Goal: Transaction & Acquisition: Subscribe to service/newsletter

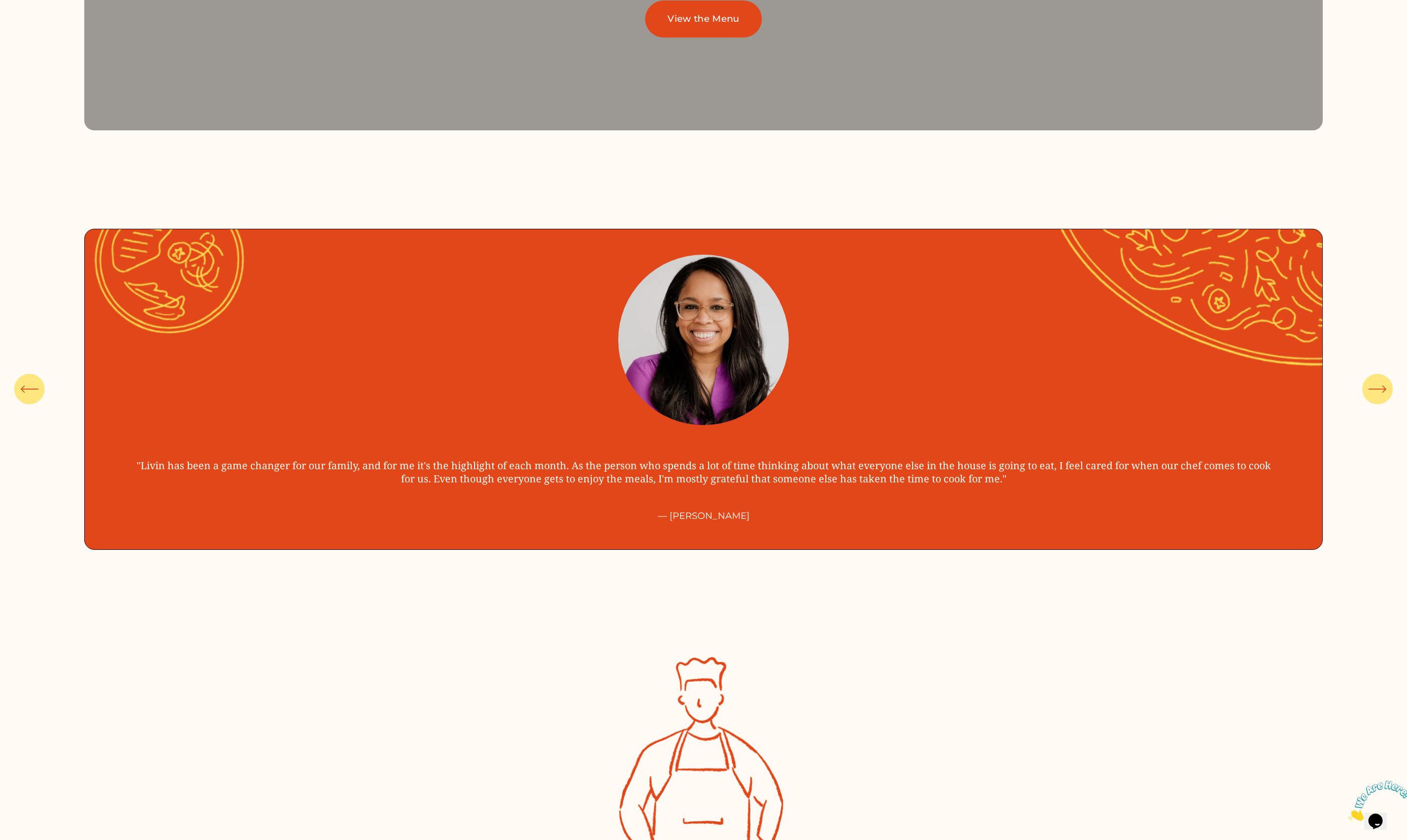
scroll to position [4898, 0]
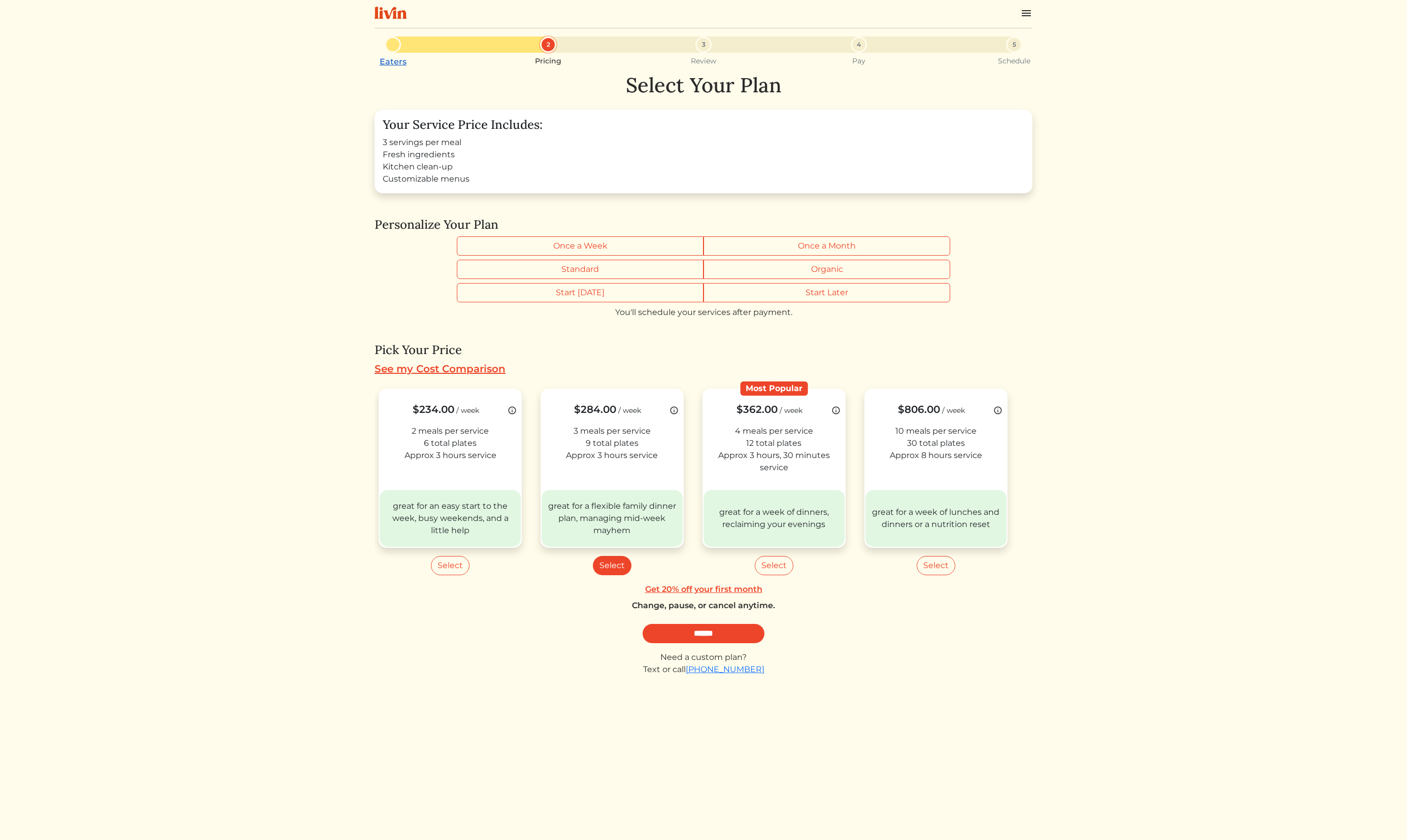
click at [388, 64] on link "Eaters" at bounding box center [393, 61] width 27 height 9
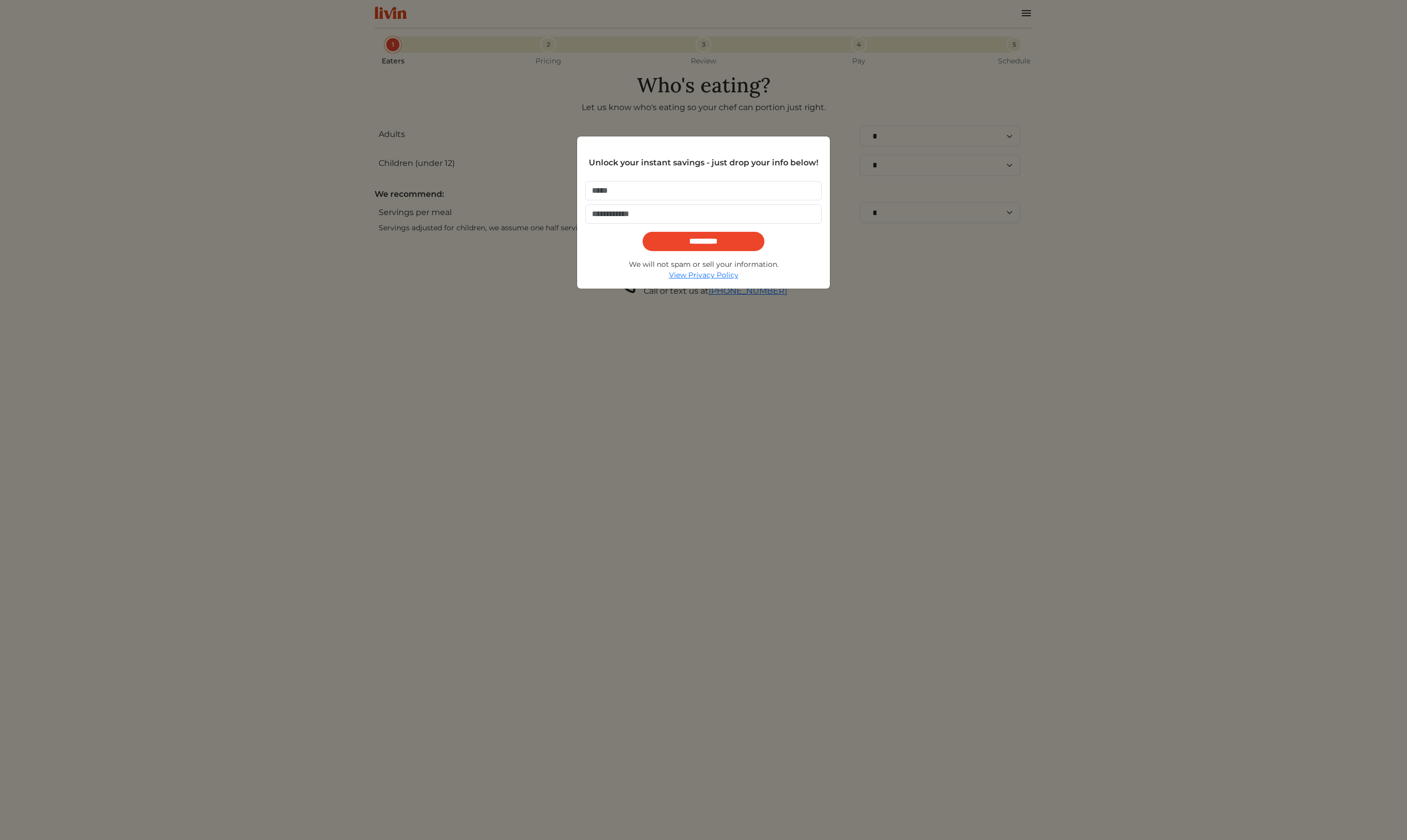
click at [873, 275] on div "Unlock your instant savings - just drop your info below! ********* We will not …" at bounding box center [704, 420] width 1407 height 840
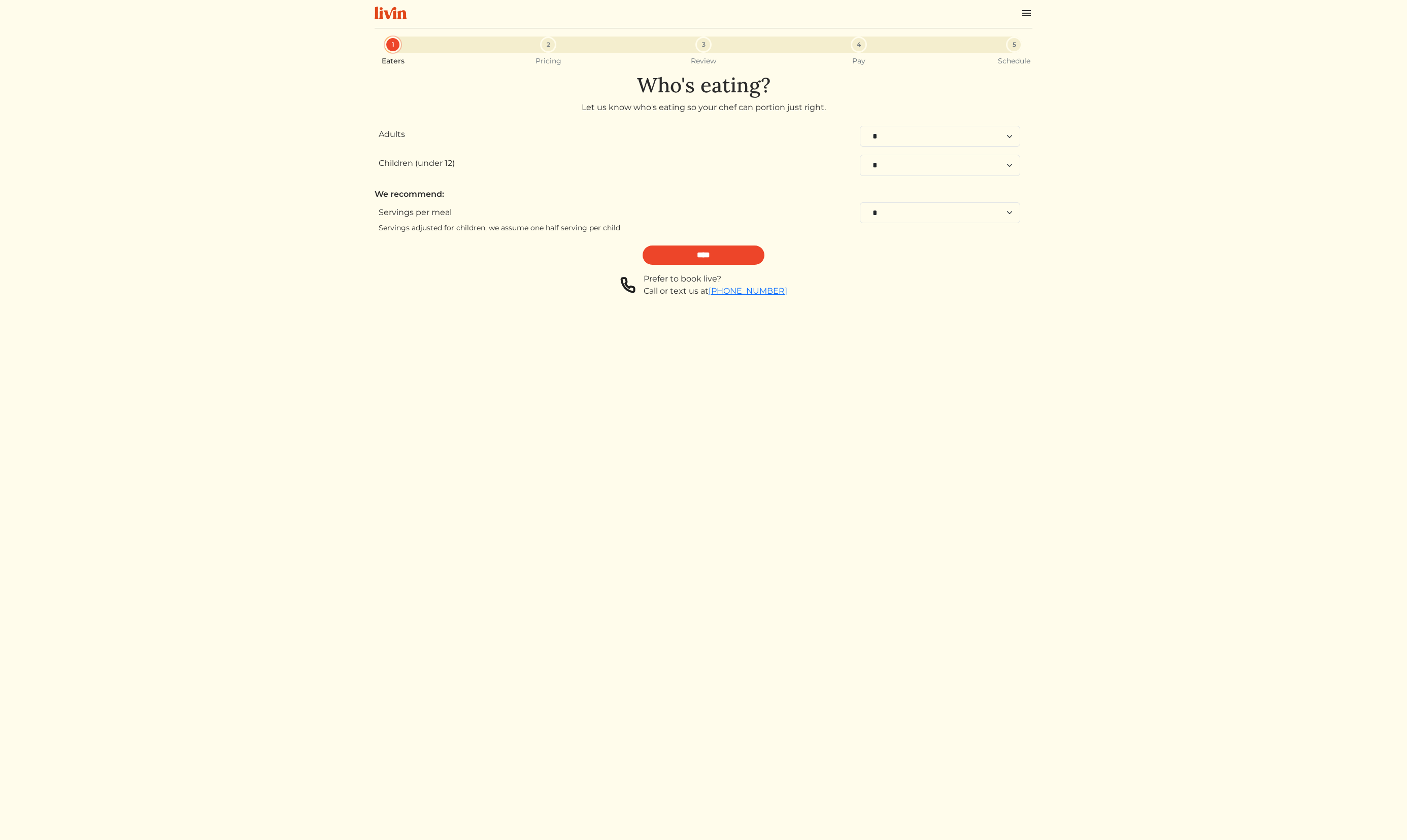
drag, startPoint x: 642, startPoint y: 87, endPoint x: 774, endPoint y: 88, distance: 132.0
click at [797, 92] on h1 "Who's eating?" at bounding box center [704, 85] width 658 height 24
click at [1002, 211] on select "* * * * * * * * **" at bounding box center [940, 213] width 160 height 21
click at [717, 254] on input "****" at bounding box center [704, 255] width 122 height 19
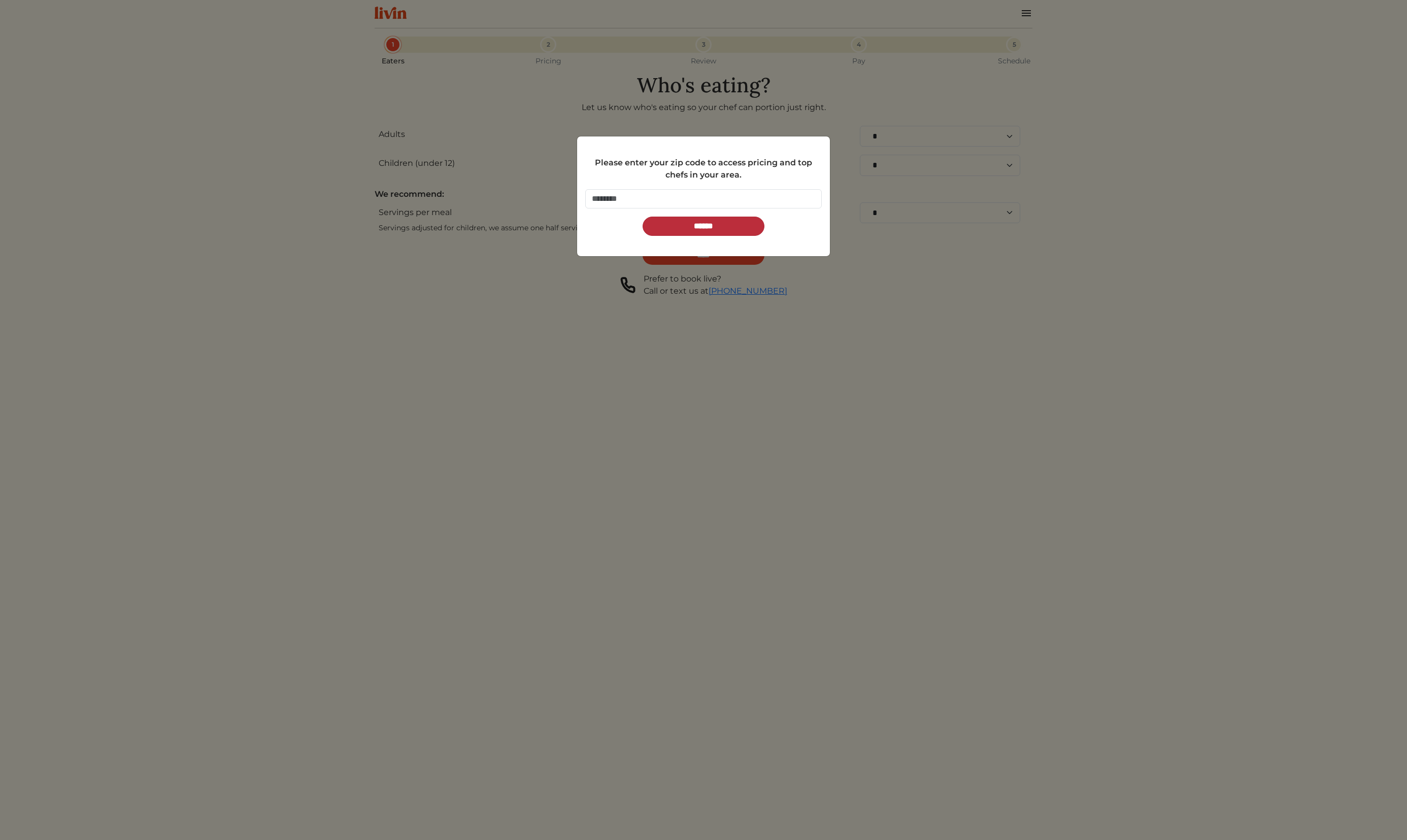
click at [715, 225] on input "******" at bounding box center [704, 226] width 122 height 19
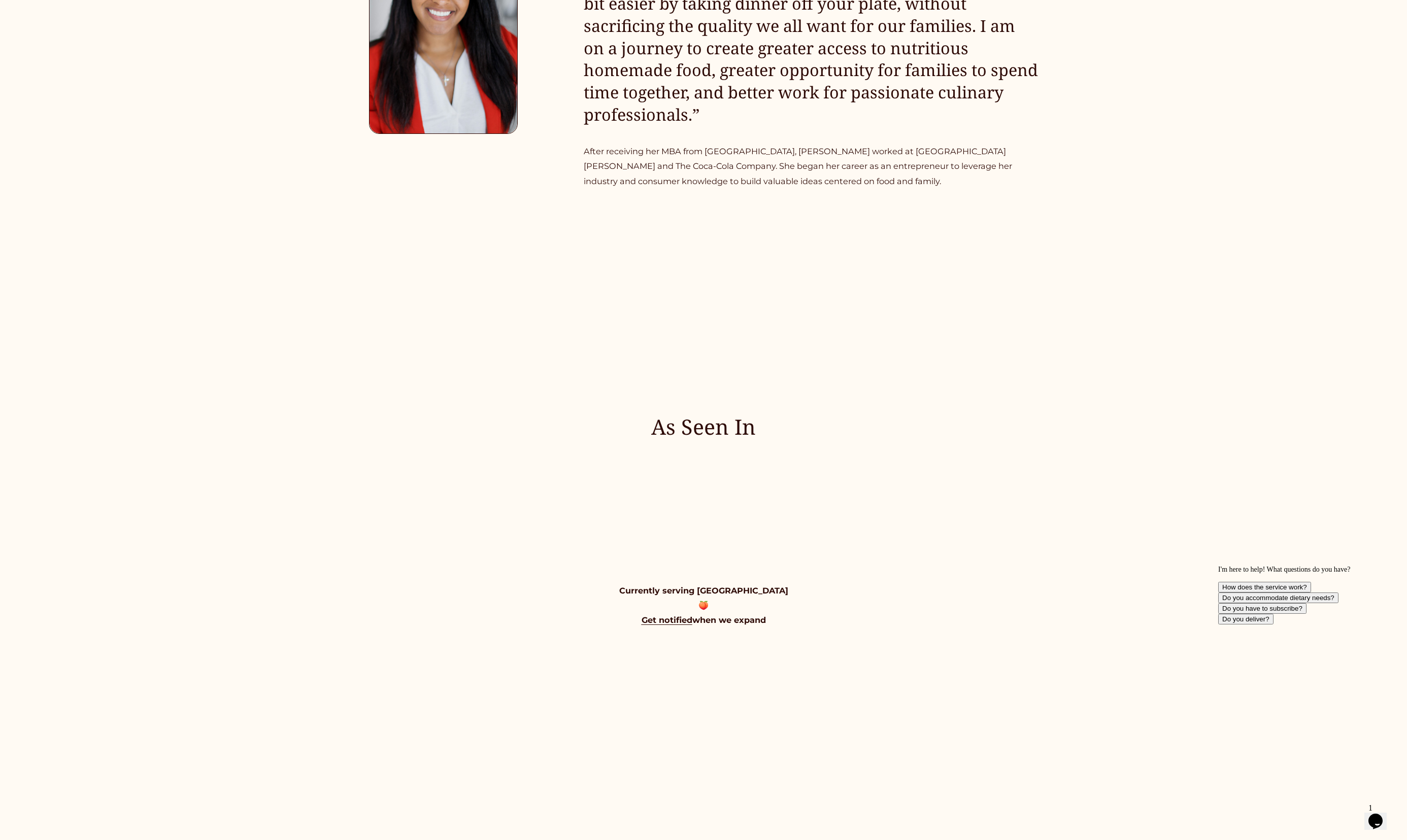
scroll to position [1655, 0]
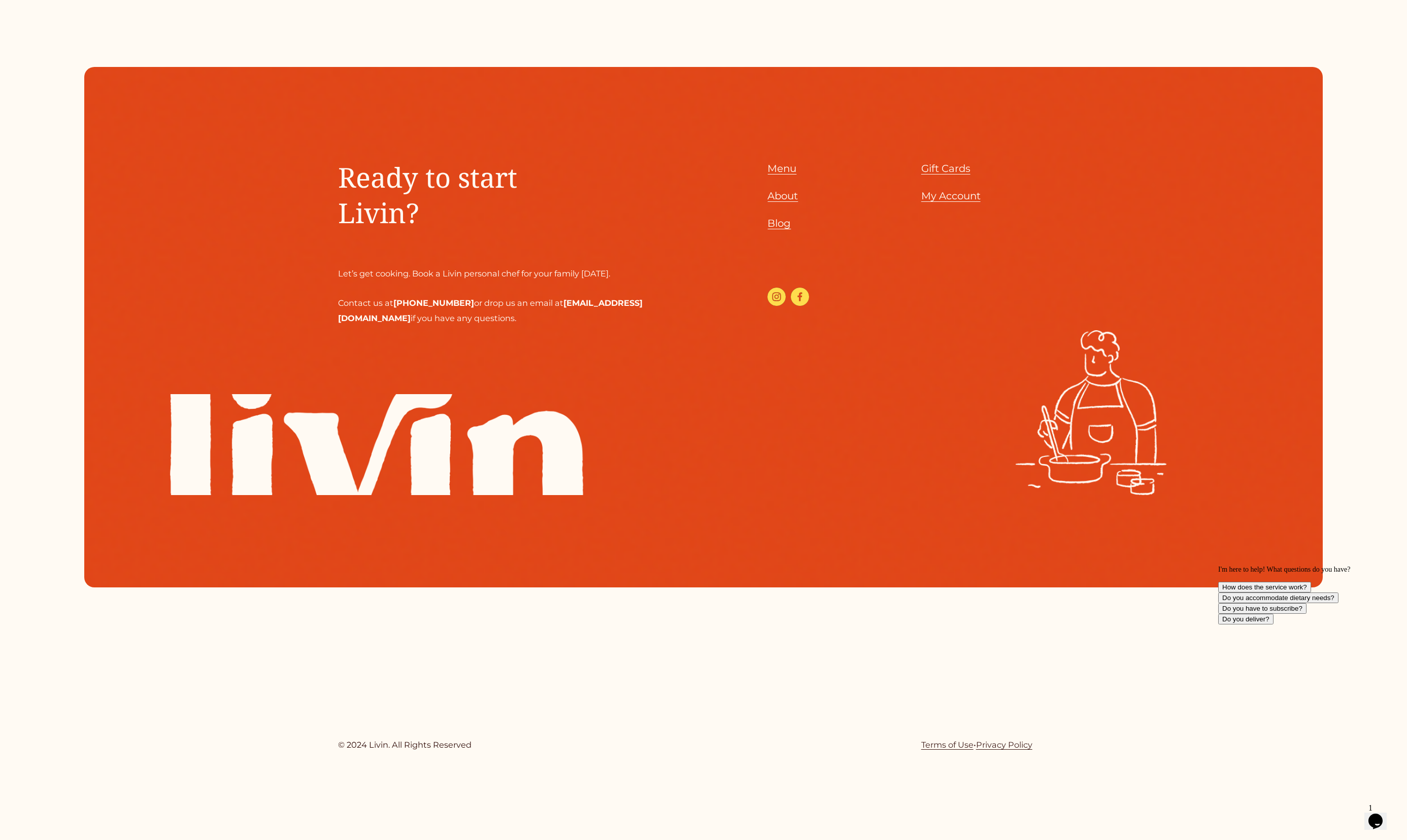
click at [784, 198] on span "About" at bounding box center [783, 196] width 30 height 12
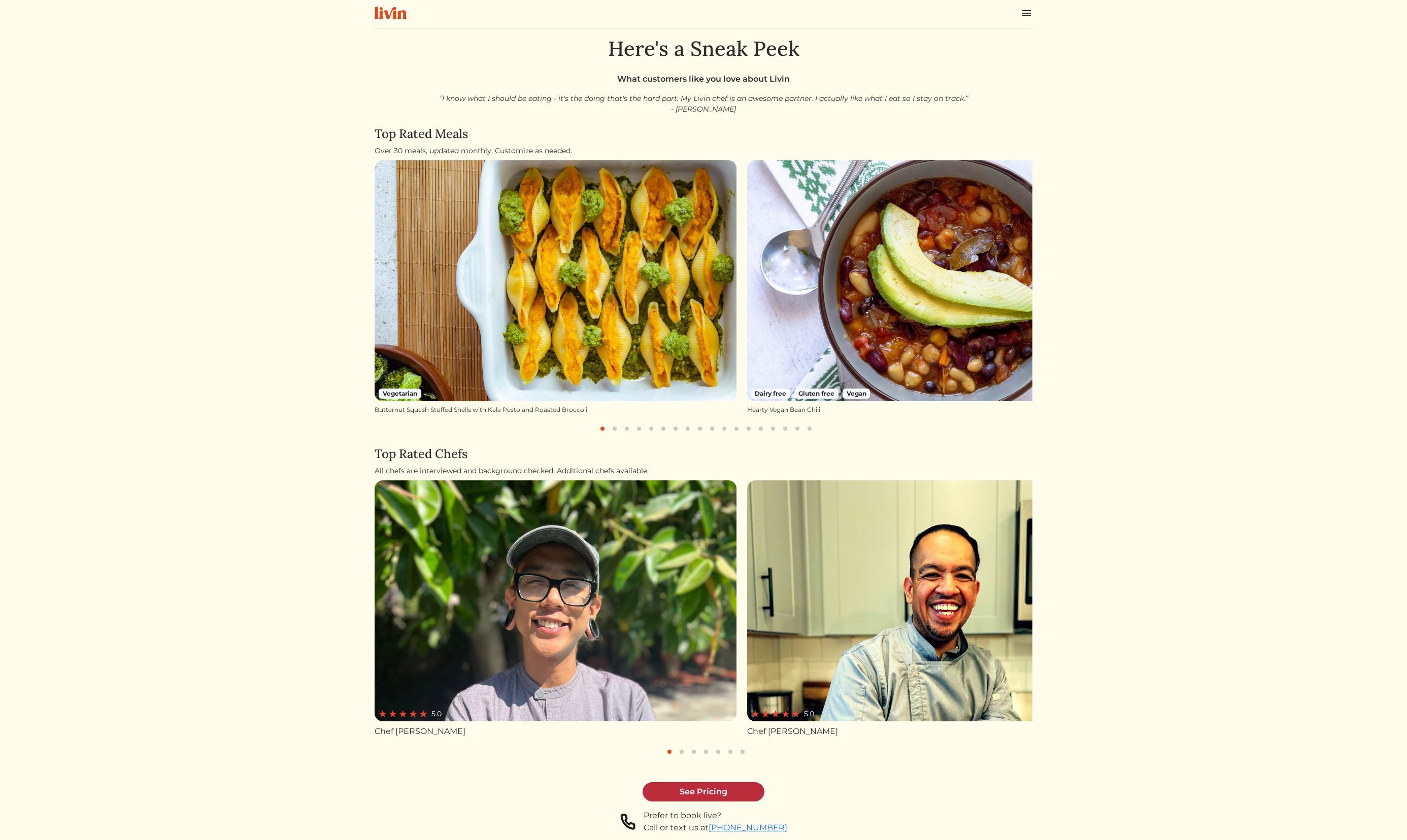
click at [726, 787] on link "See Pricing" at bounding box center [704, 792] width 122 height 19
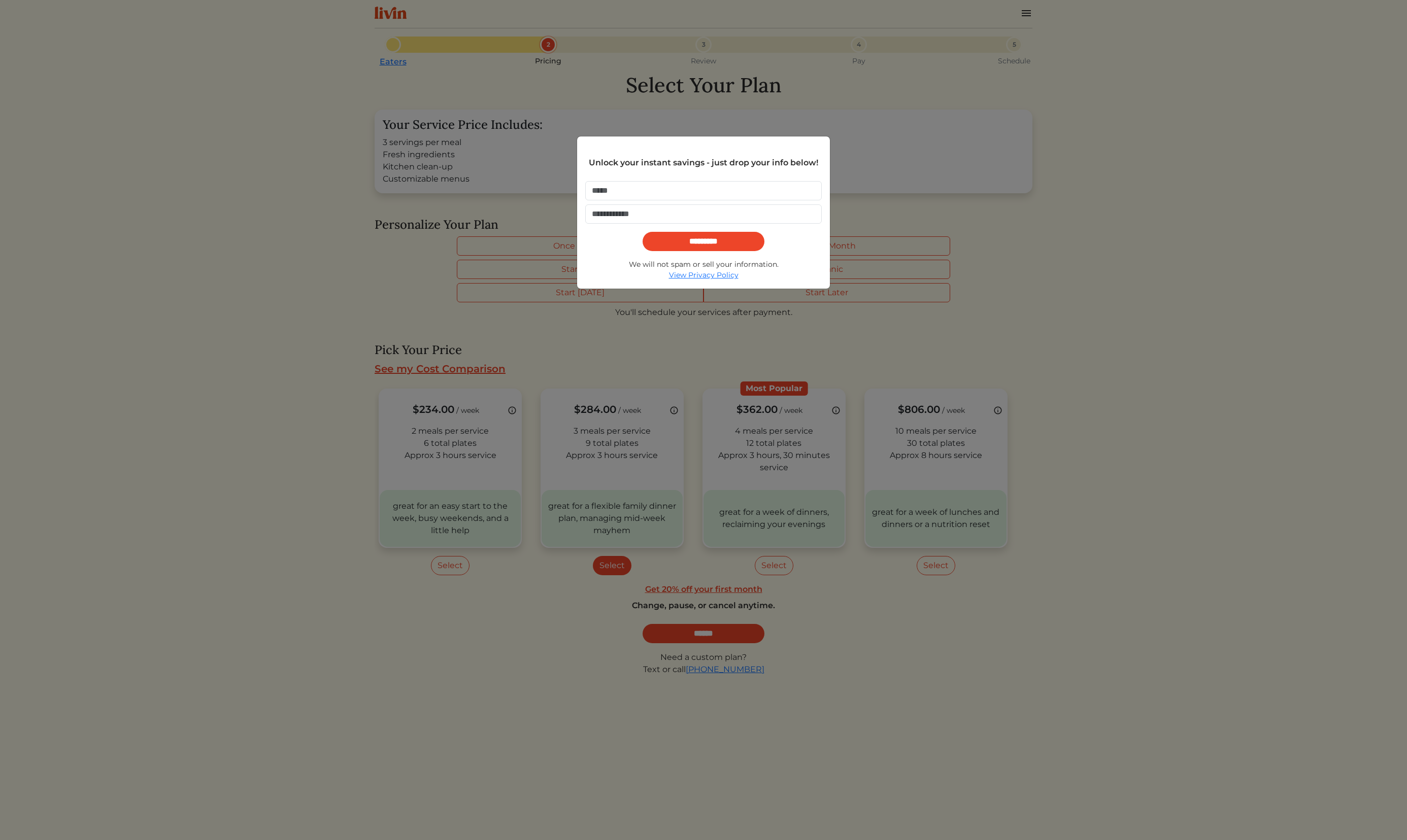
click at [926, 234] on div "Unlock your instant savings - just drop your info below! ********* We will not …" at bounding box center [704, 420] width 1407 height 840
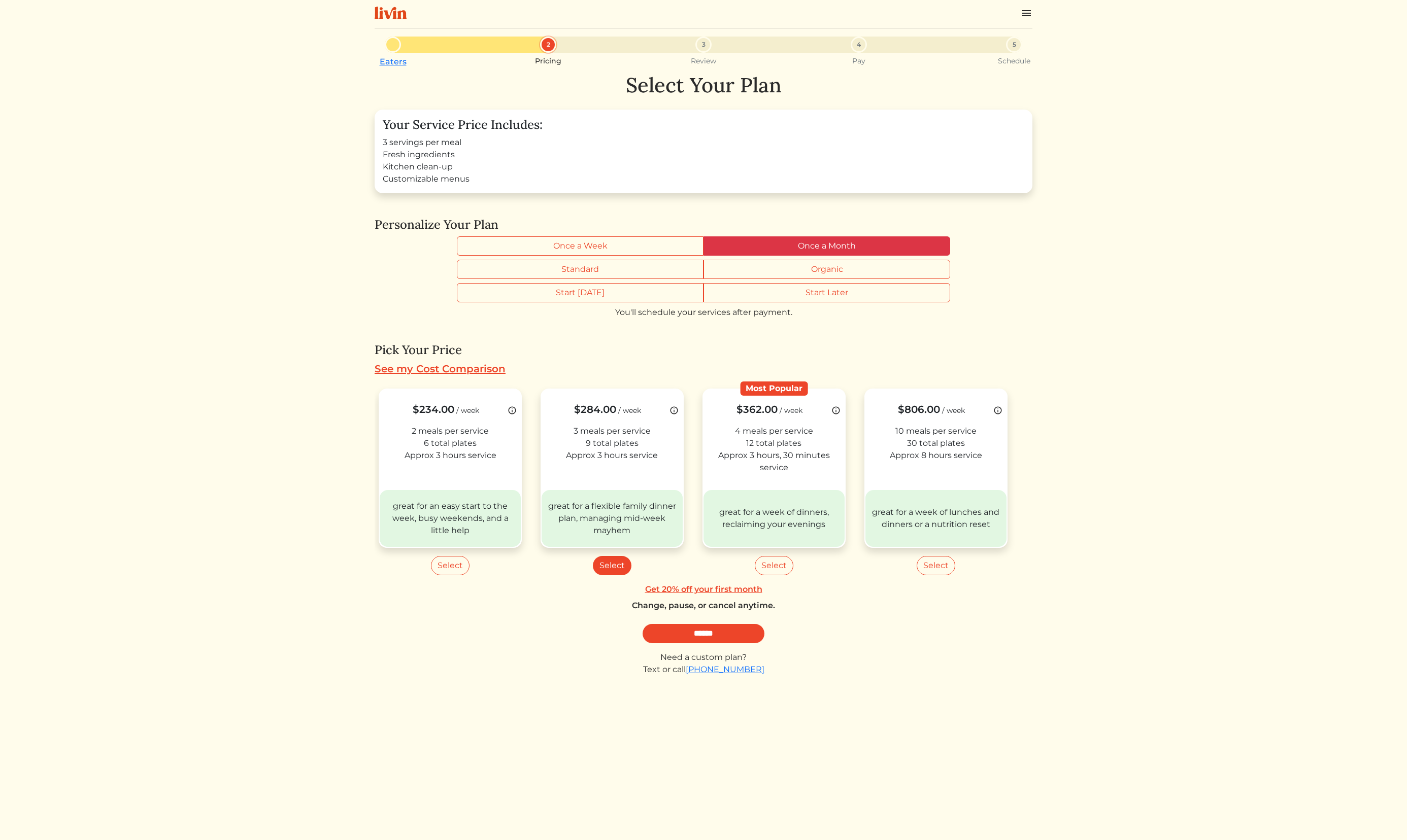
click at [859, 237] on label "Once a Month" at bounding box center [827, 246] width 247 height 19
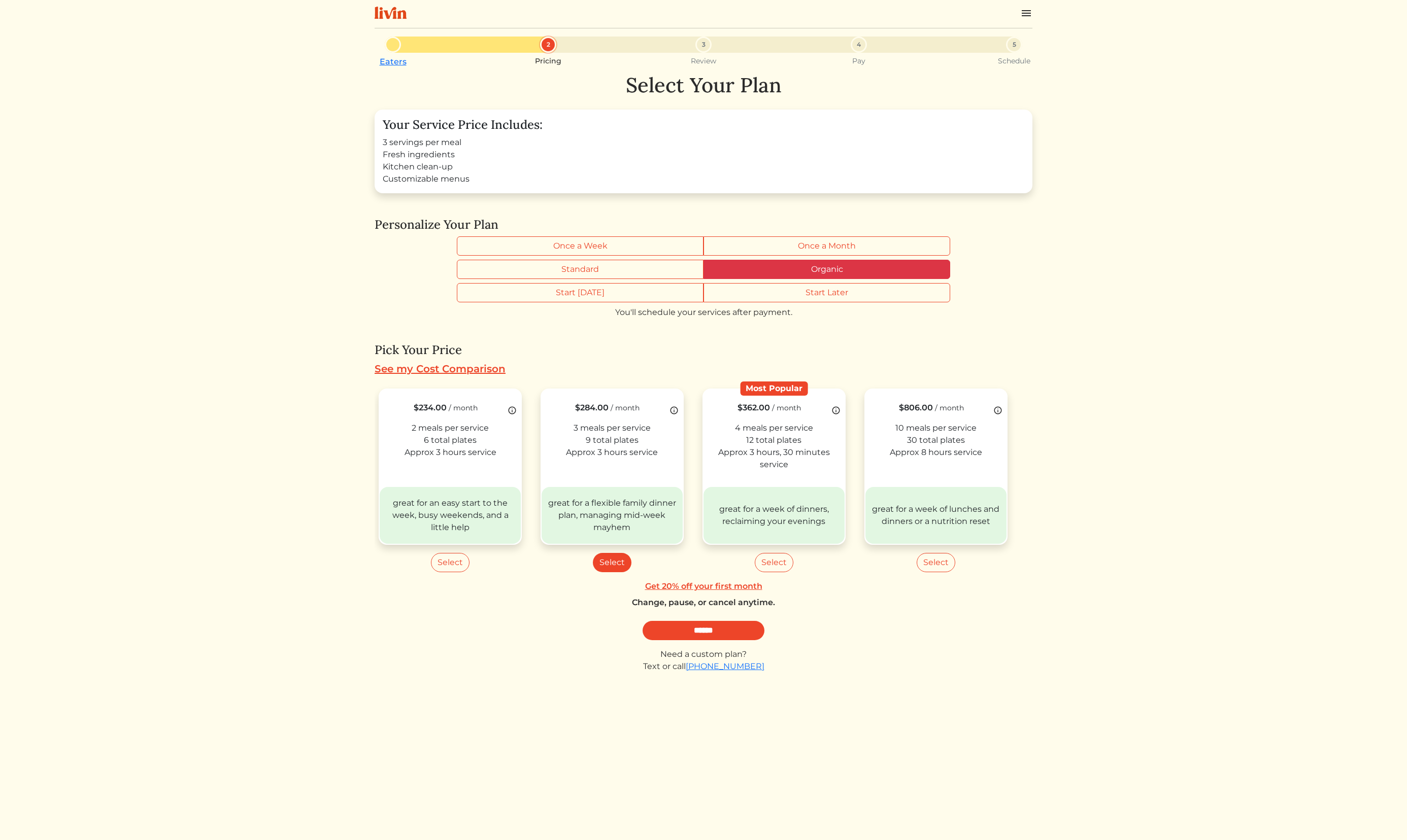
click at [852, 268] on label "Organic" at bounding box center [827, 269] width 247 height 19
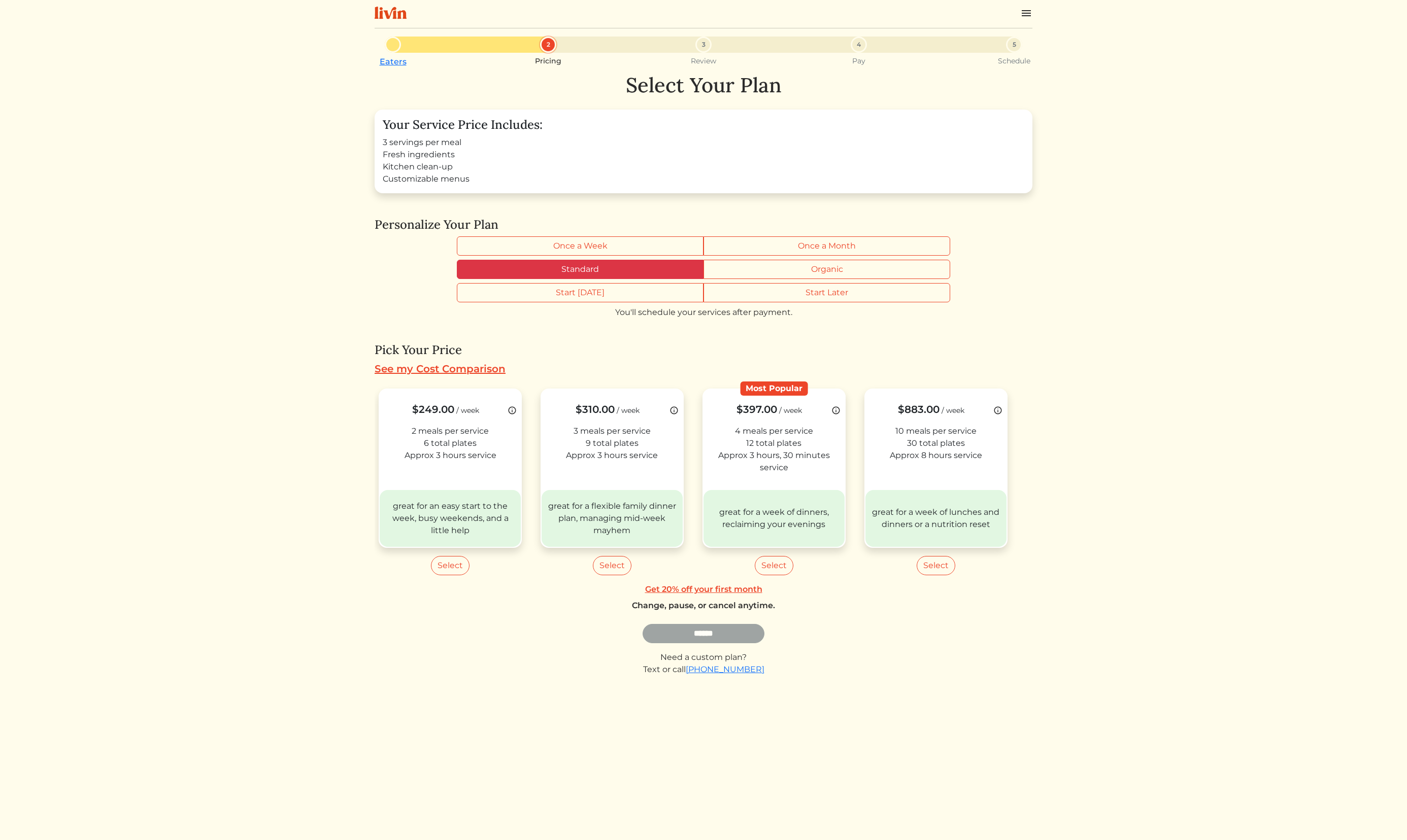
click at [667, 263] on label "Standard" at bounding box center [580, 269] width 247 height 19
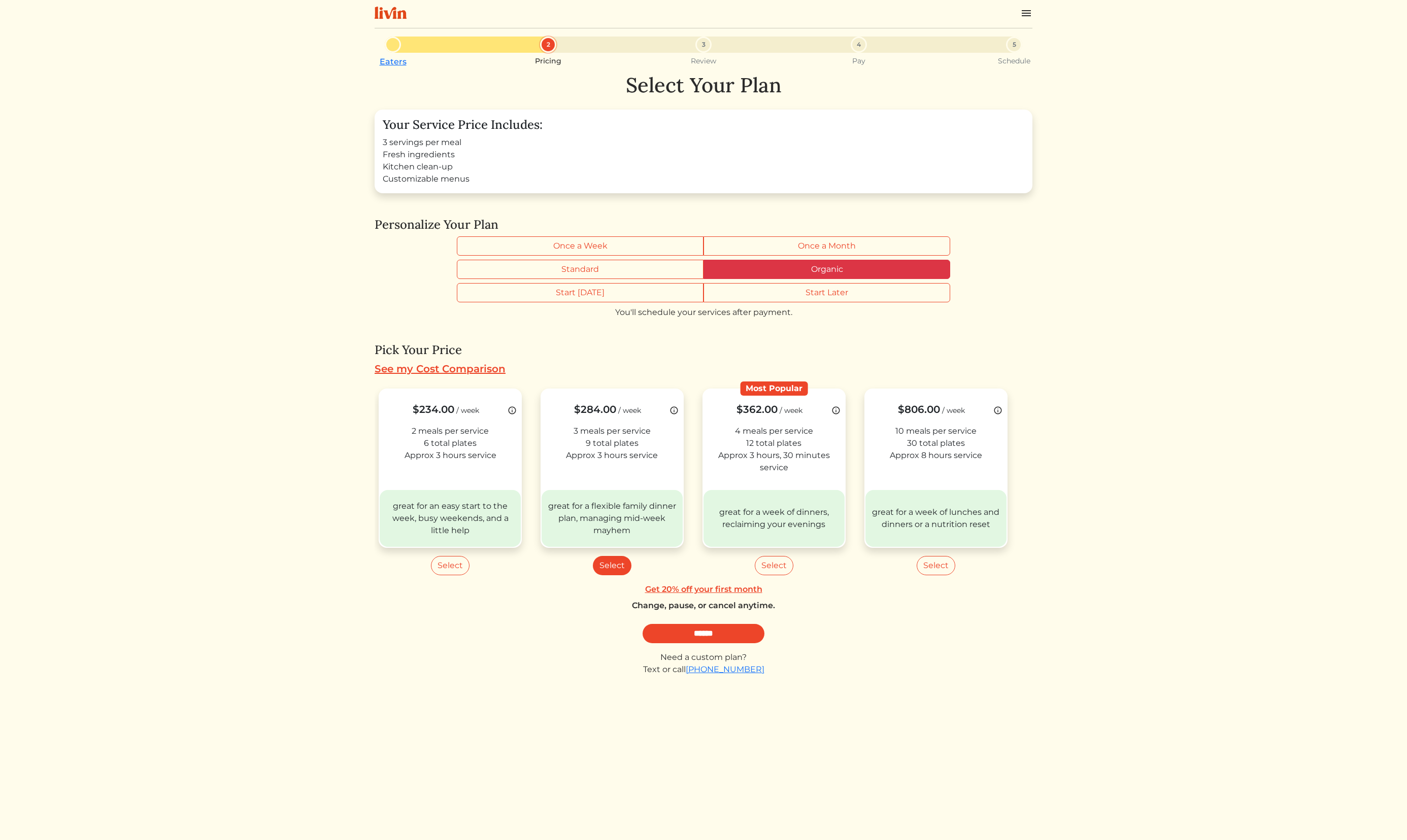
click at [794, 265] on label "Organic" at bounding box center [827, 269] width 247 height 19
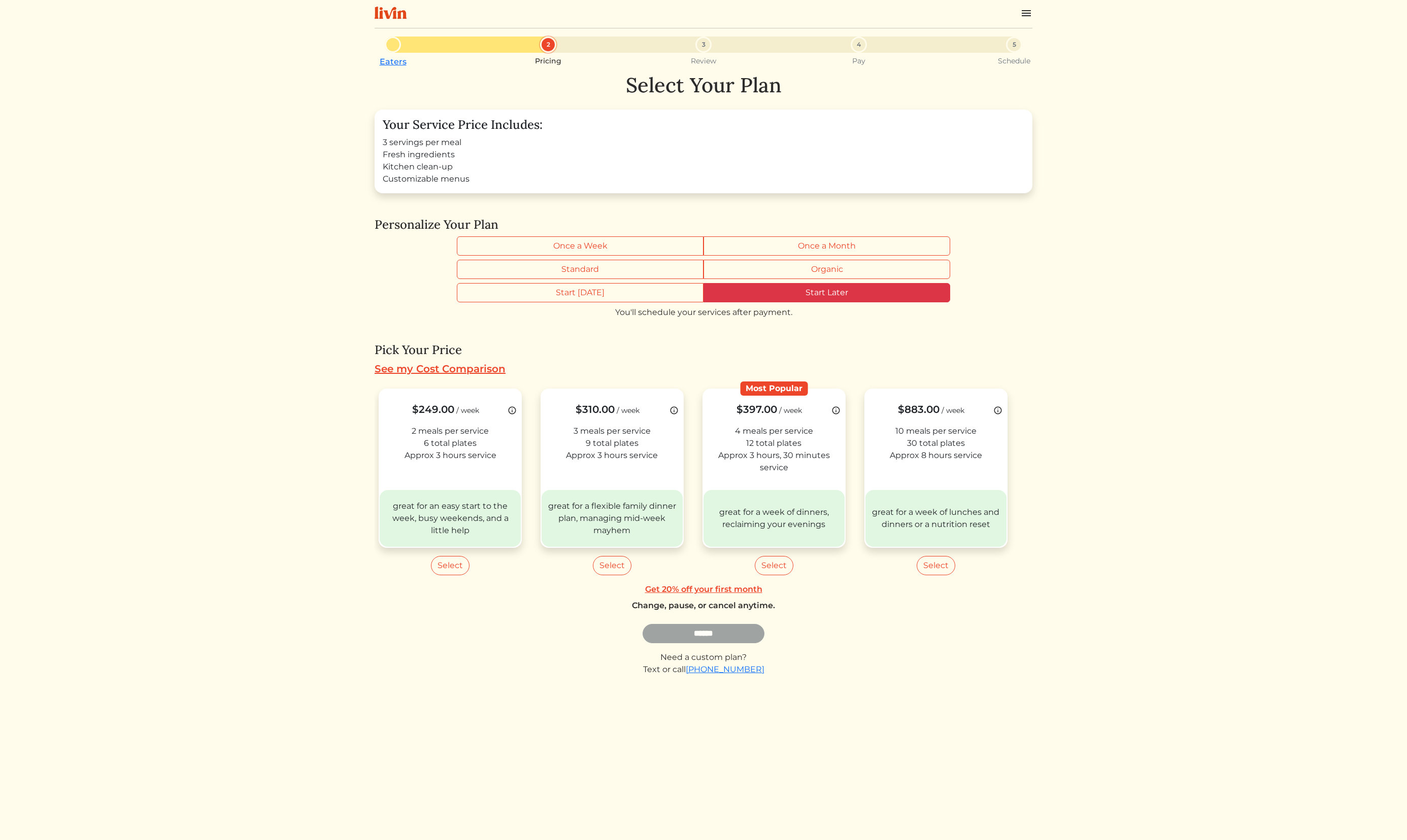
click at [829, 293] on label "Start Later" at bounding box center [827, 292] width 247 height 19
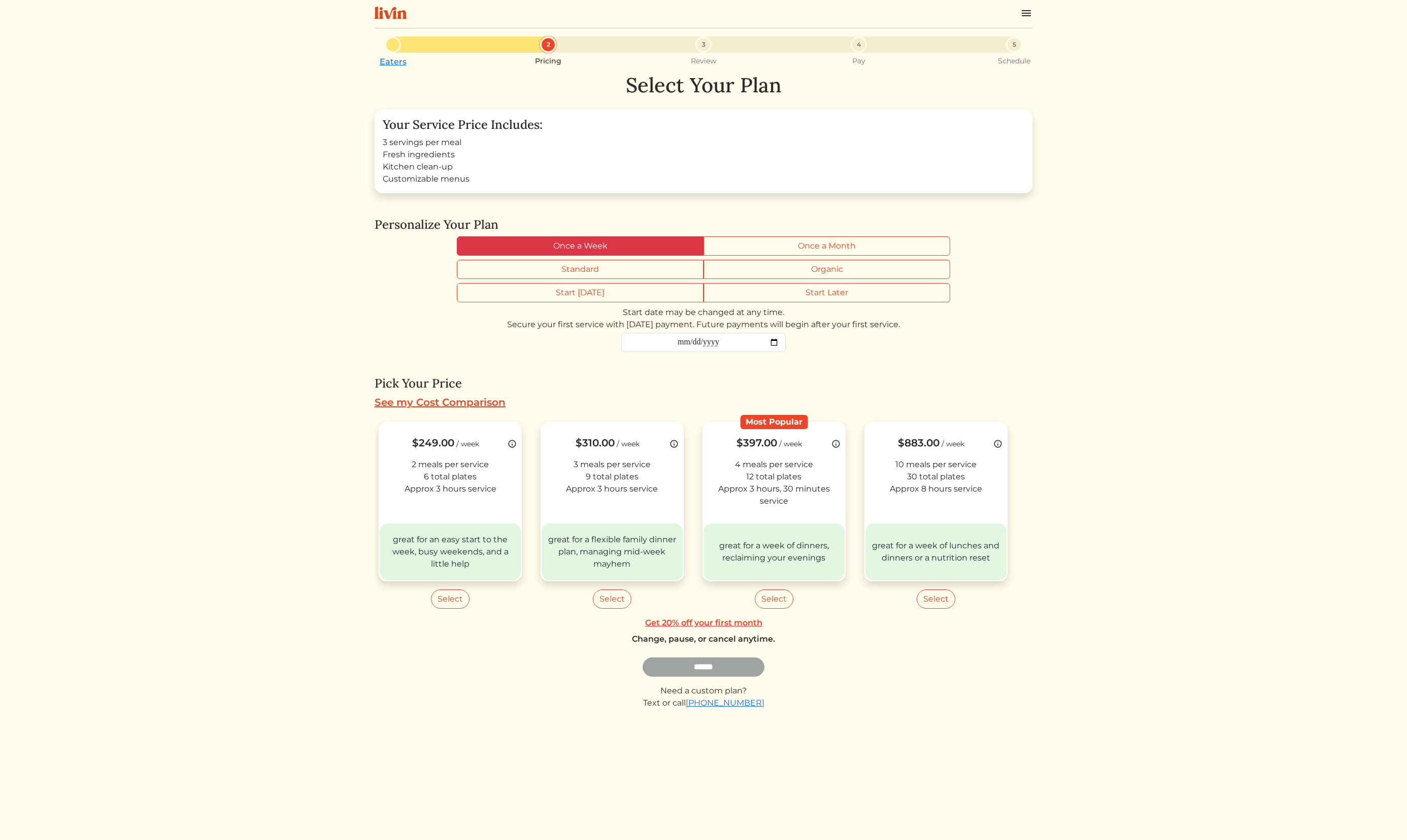
click at [607, 245] on label "Once a Week" at bounding box center [580, 246] width 247 height 19
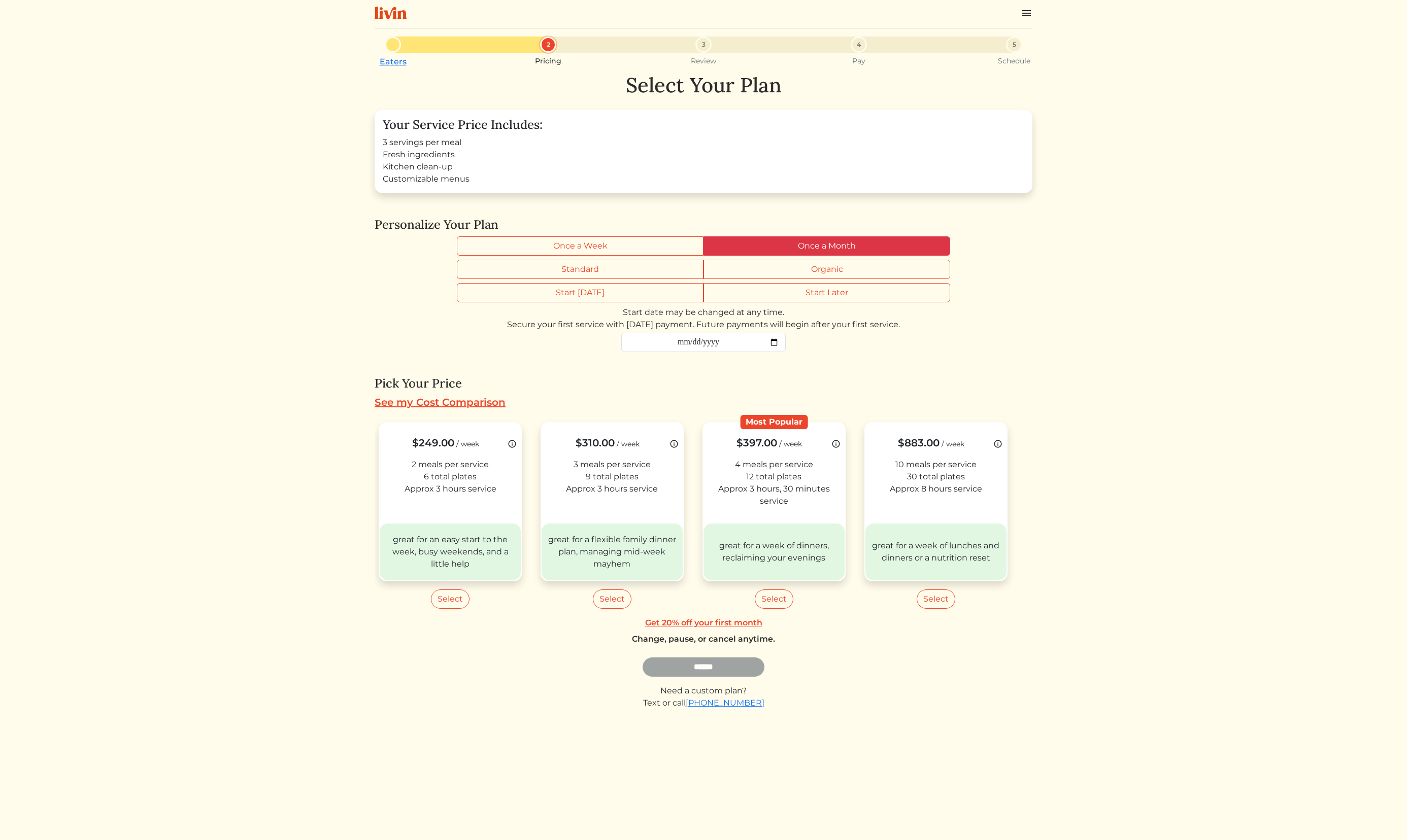
click at [736, 251] on label "Once a Month" at bounding box center [827, 246] width 247 height 19
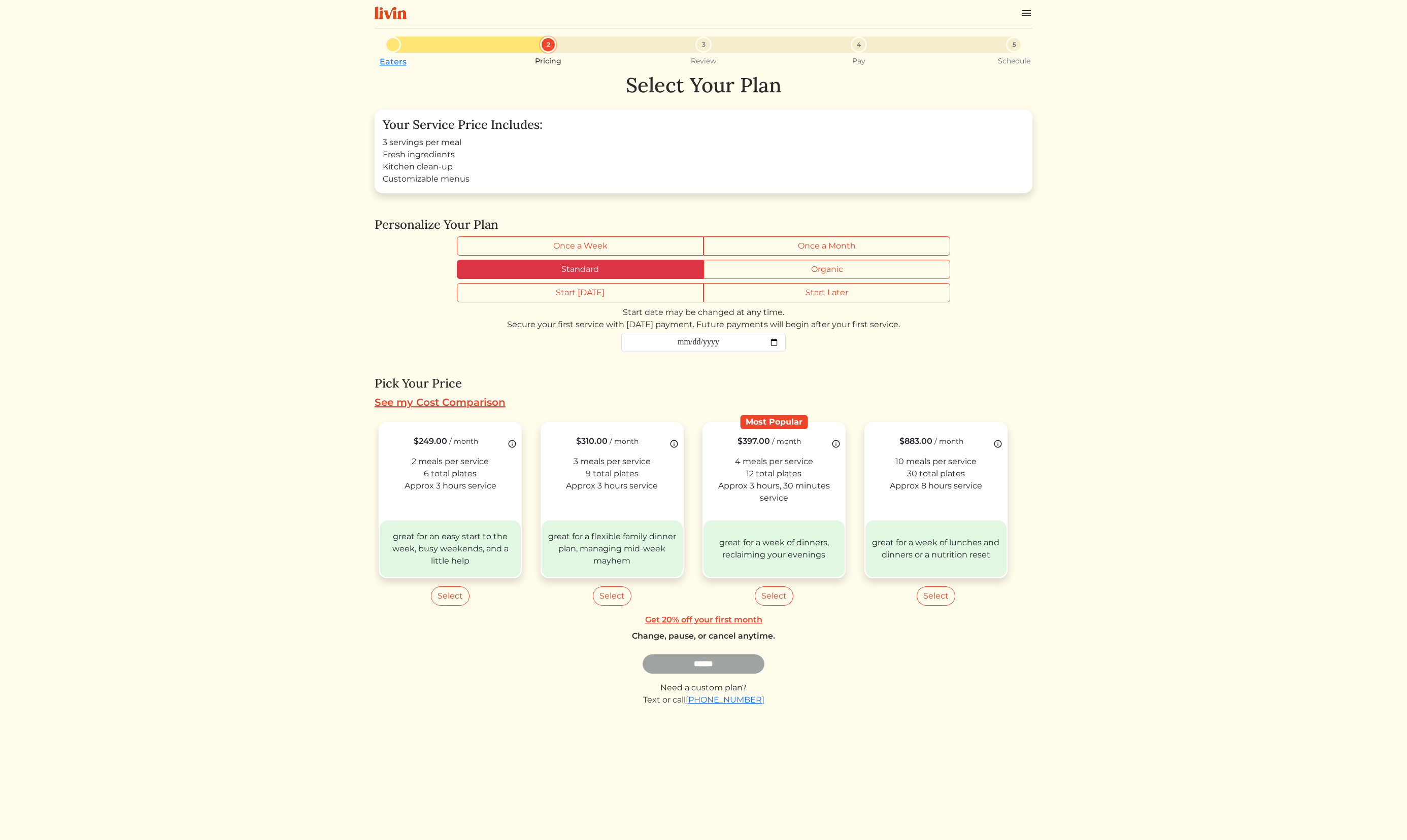
click at [624, 266] on label "Standard" at bounding box center [580, 269] width 247 height 19
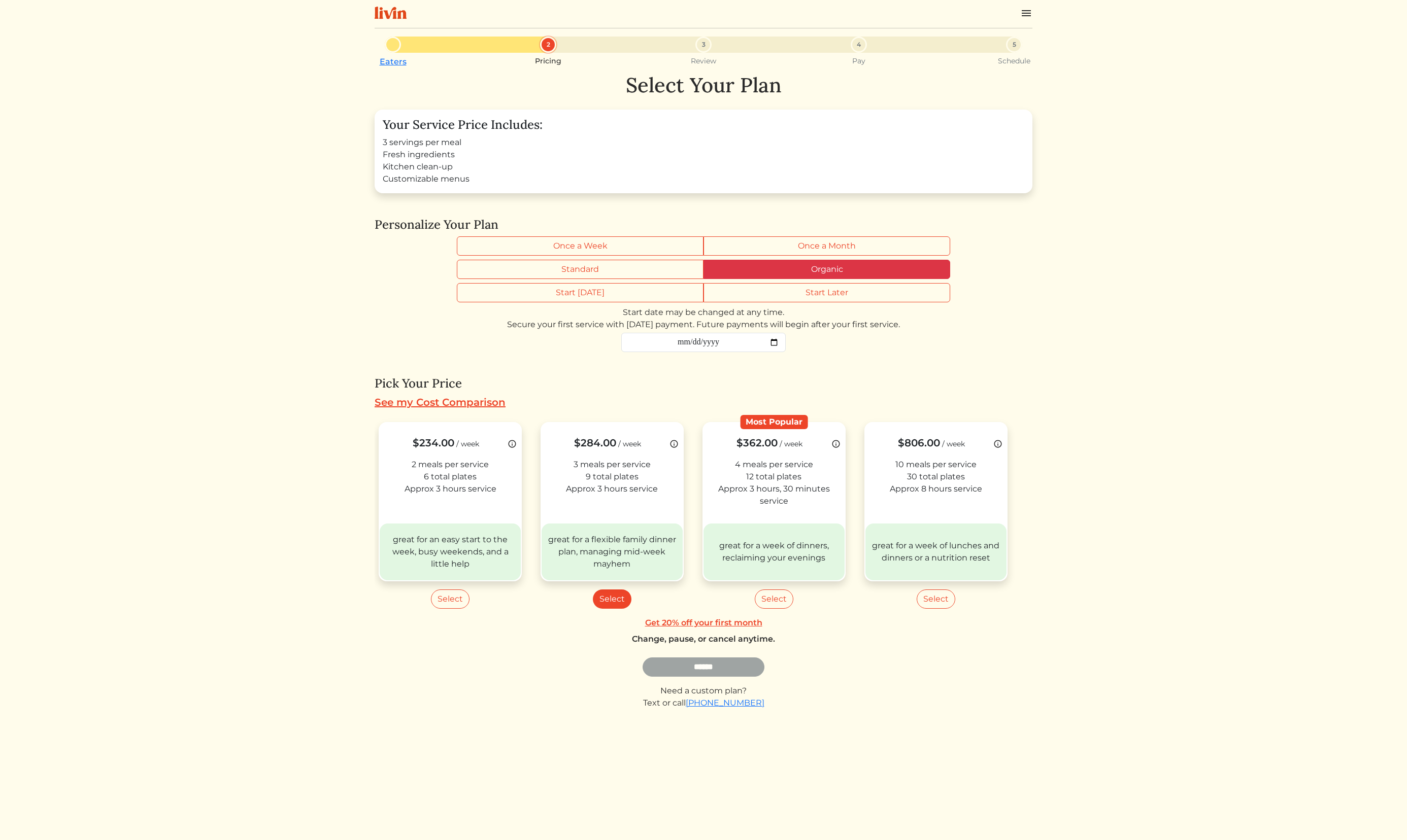
click at [767, 271] on label "Organic" at bounding box center [827, 269] width 247 height 19
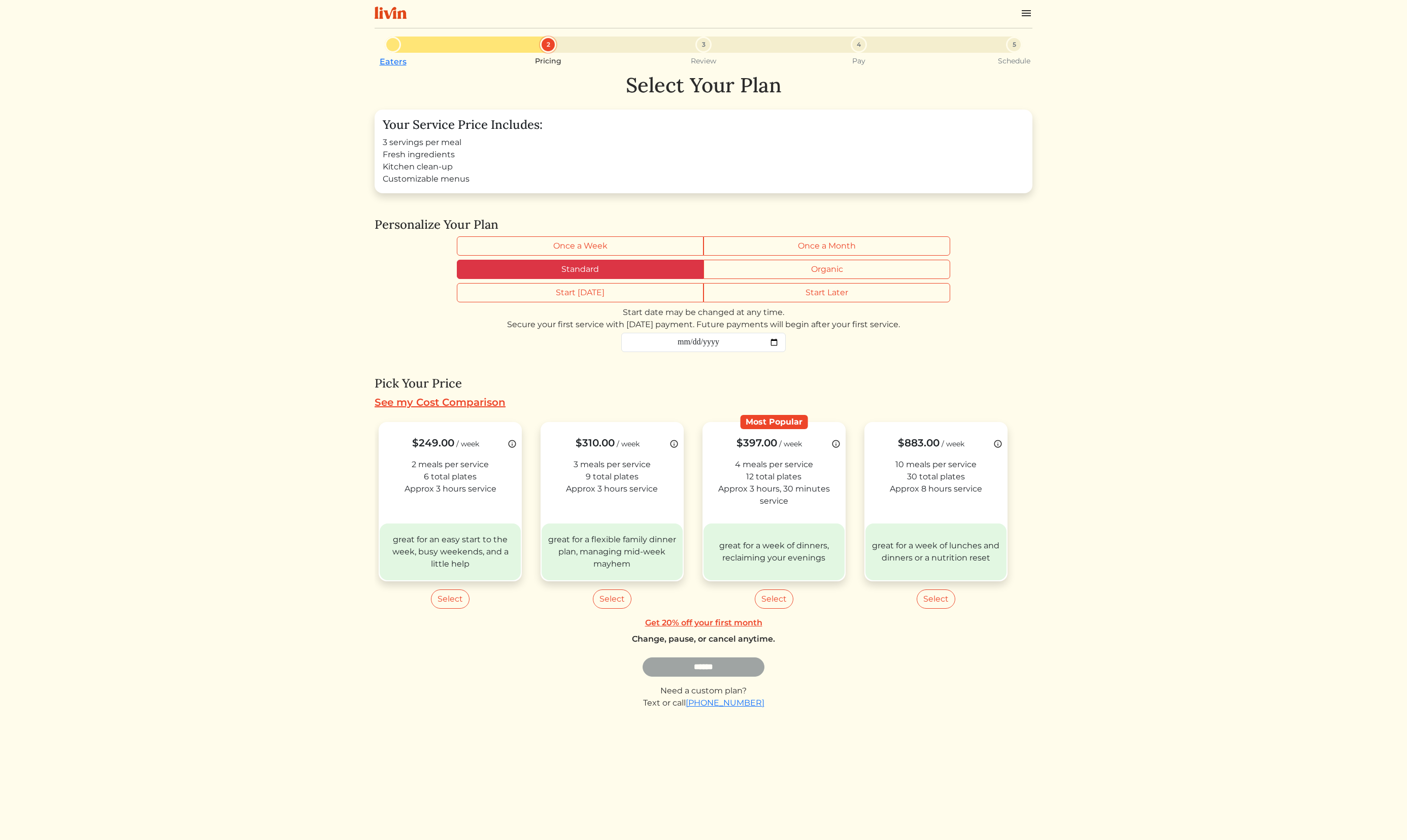
click at [632, 274] on label "Standard" at bounding box center [580, 269] width 247 height 19
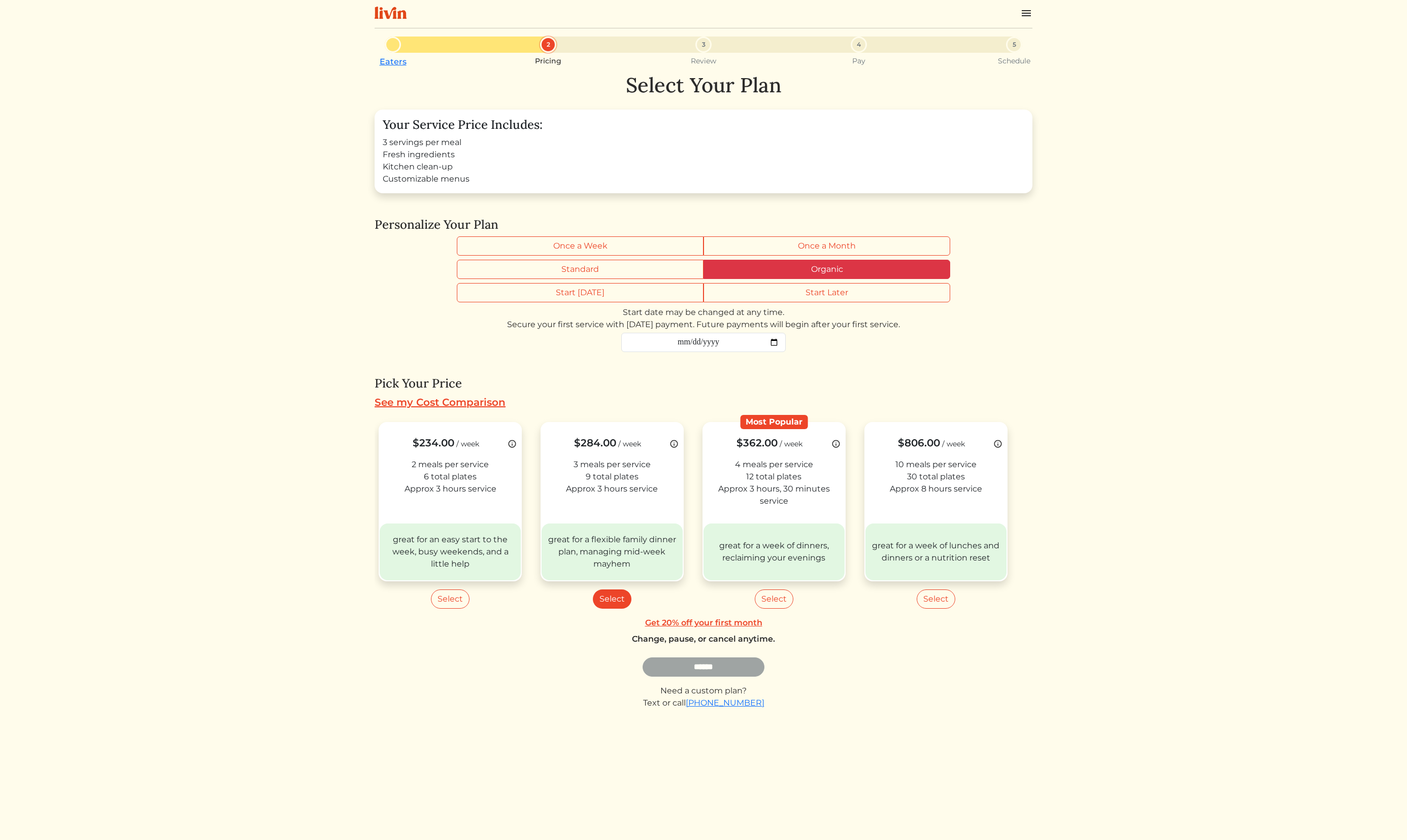
click at [766, 274] on label "Organic" at bounding box center [827, 269] width 247 height 19
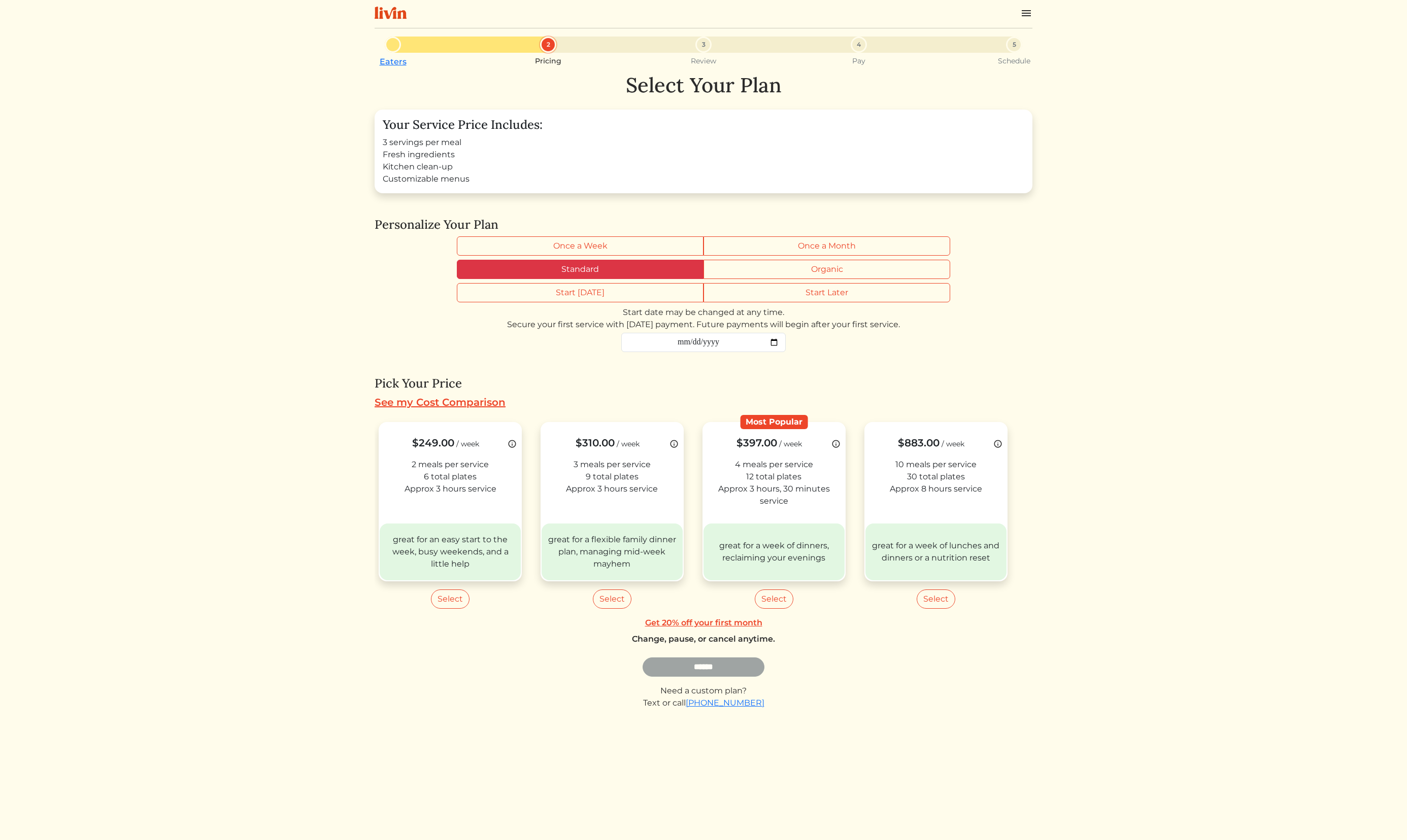
click at [664, 270] on label "Standard" at bounding box center [580, 269] width 247 height 19
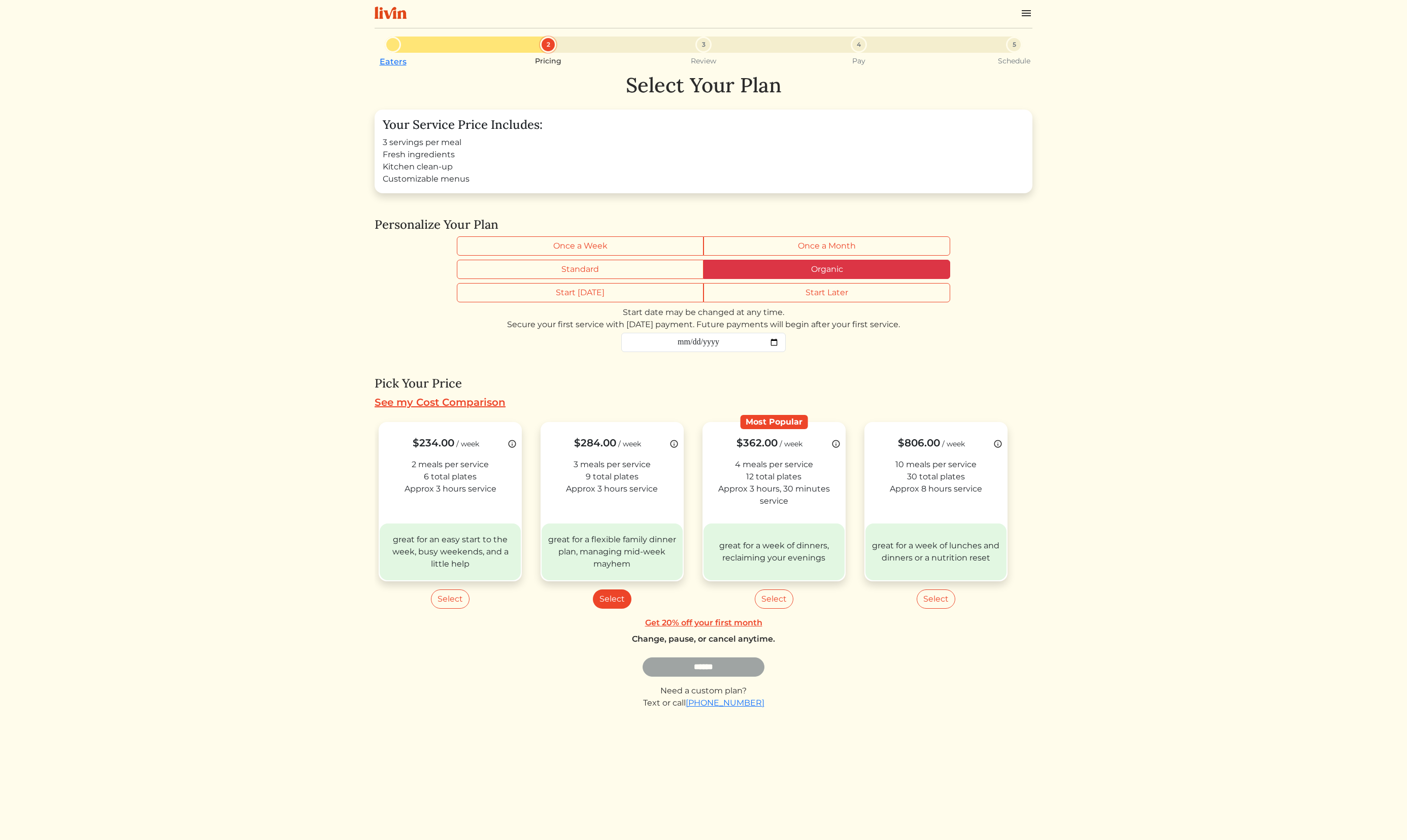
click at [760, 275] on label "Organic" at bounding box center [827, 269] width 247 height 19
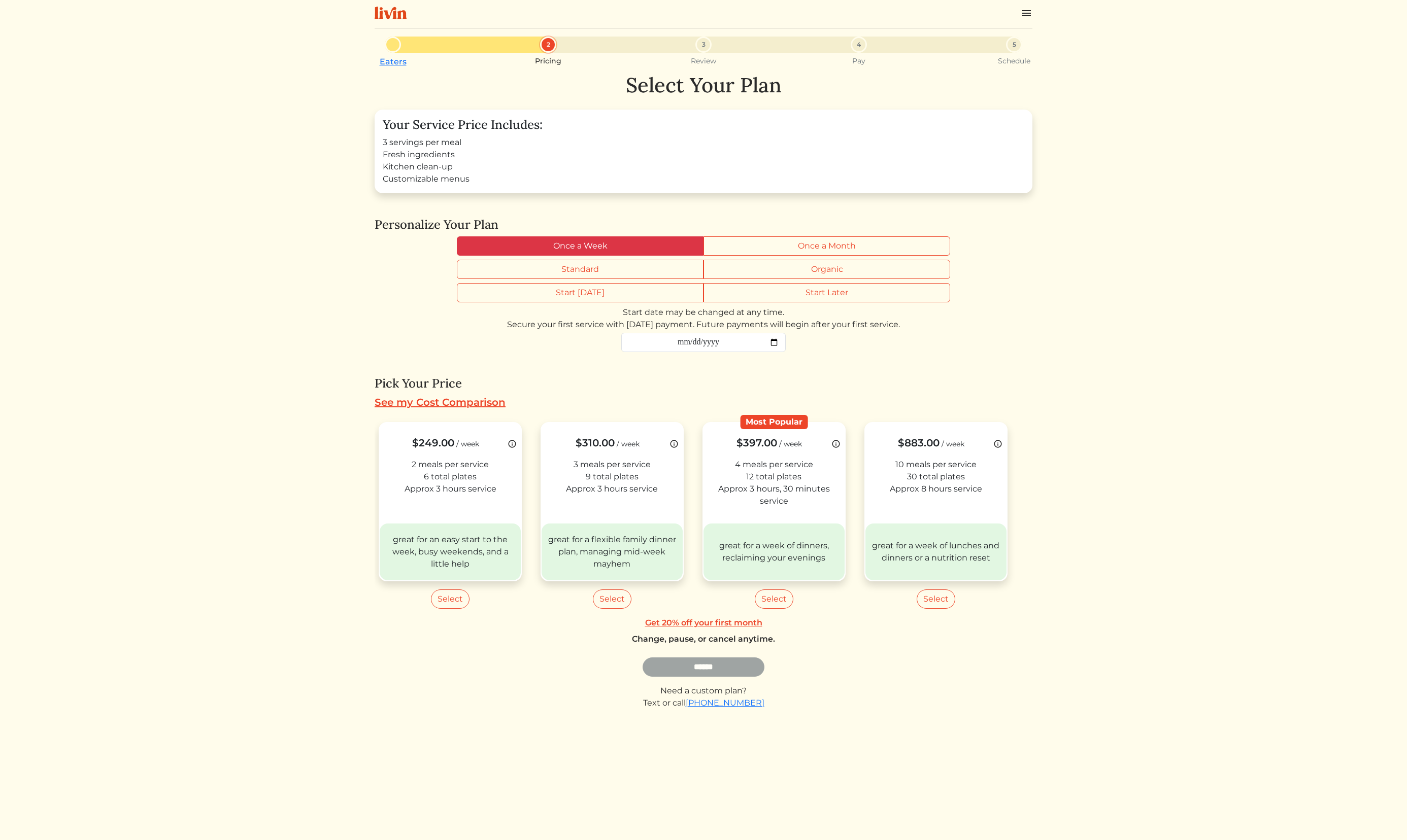
click at [655, 244] on label "Once a Week" at bounding box center [580, 246] width 247 height 19
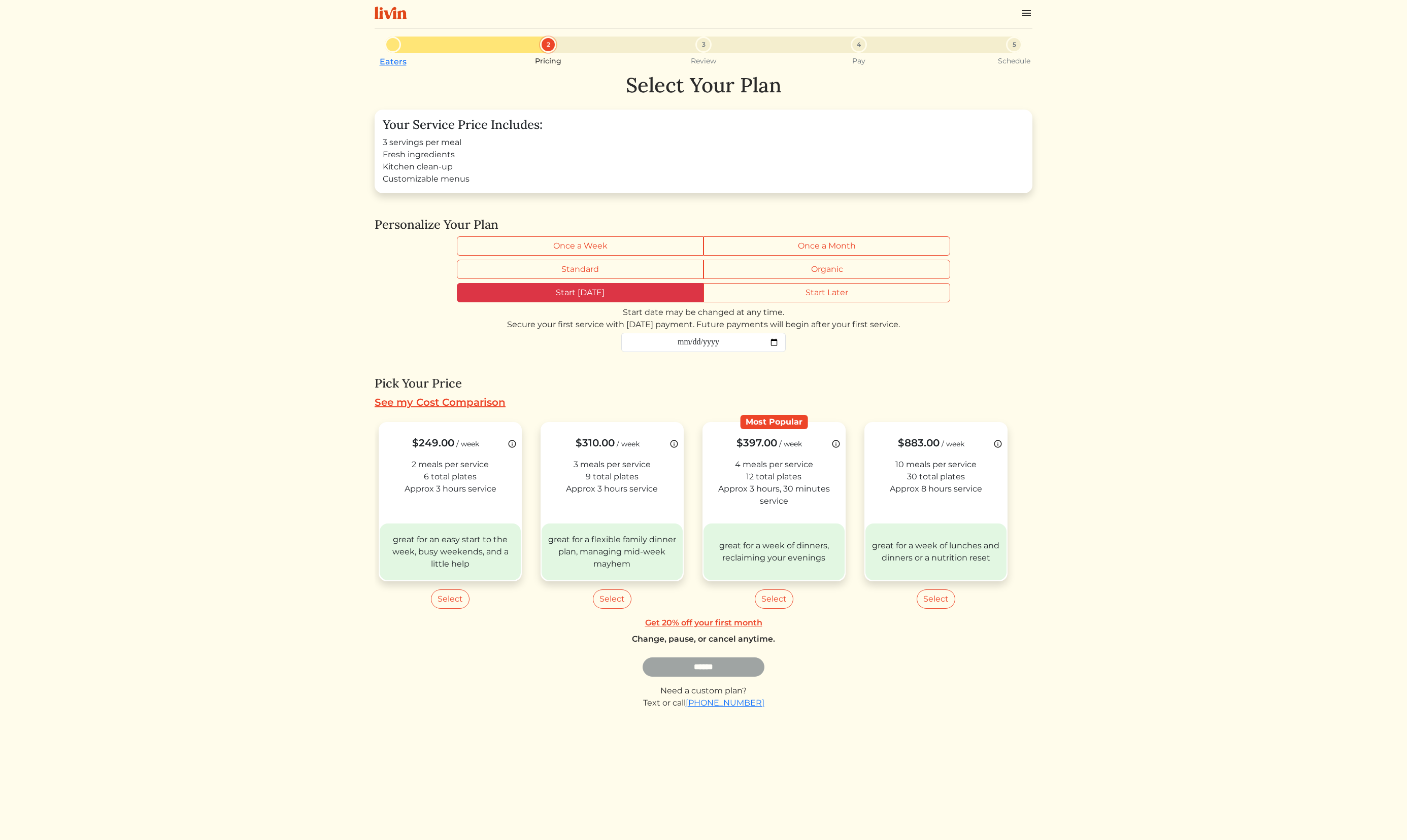
click at [624, 296] on label "Start Today" at bounding box center [580, 292] width 247 height 19
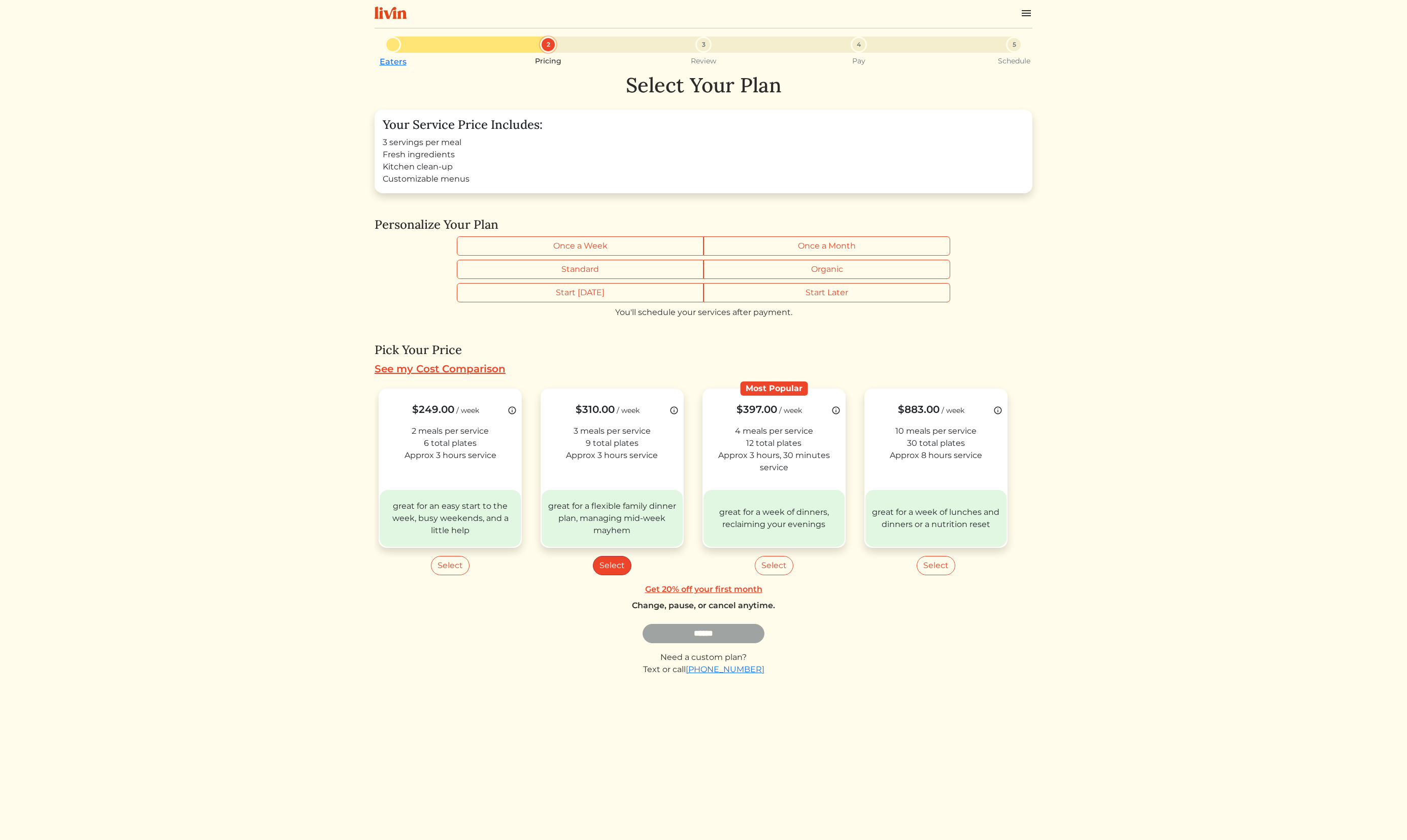
click at [605, 567] on button "Select" at bounding box center [612, 566] width 39 height 19
click at [754, 626] on input "******" at bounding box center [704, 634] width 122 height 19
click at [735, 629] on input "******" at bounding box center [704, 634] width 122 height 19
click at [620, 522] on div "great for a flexible family dinner plan, managing mid-week mayhem" at bounding box center [612, 518] width 141 height 57
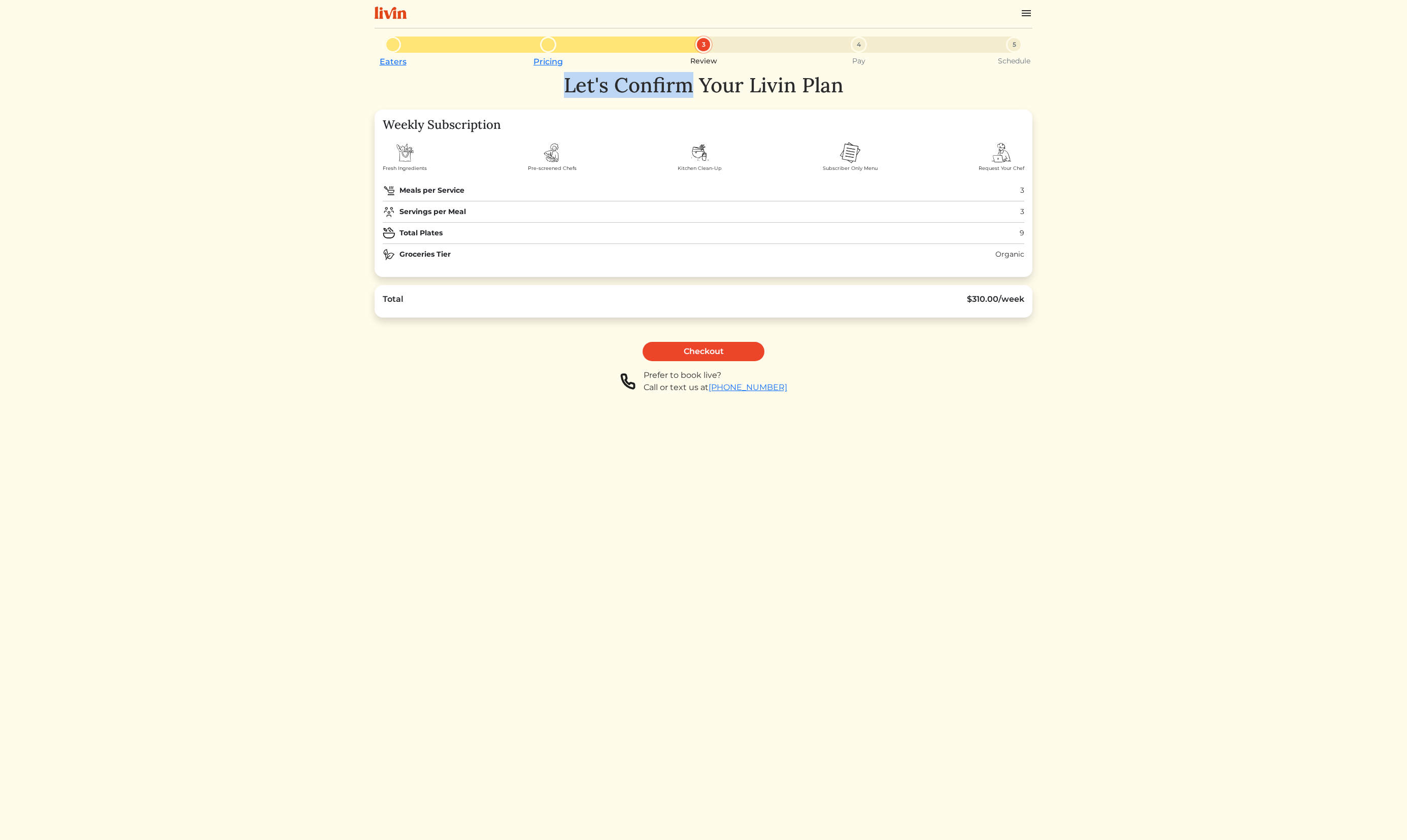
drag, startPoint x: 564, startPoint y: 87, endPoint x: 690, endPoint y: 83, distance: 126.1
click at [690, 83] on h1 "Let's Confirm Your Livin Plan" at bounding box center [704, 85] width 658 height 24
copy h1 "Let's Confirm"
click at [553, 159] on img at bounding box center [552, 153] width 24 height 24
click at [743, 349] on link "Checkout" at bounding box center [704, 351] width 122 height 19
